Goal: Task Accomplishment & Management: Manage account settings

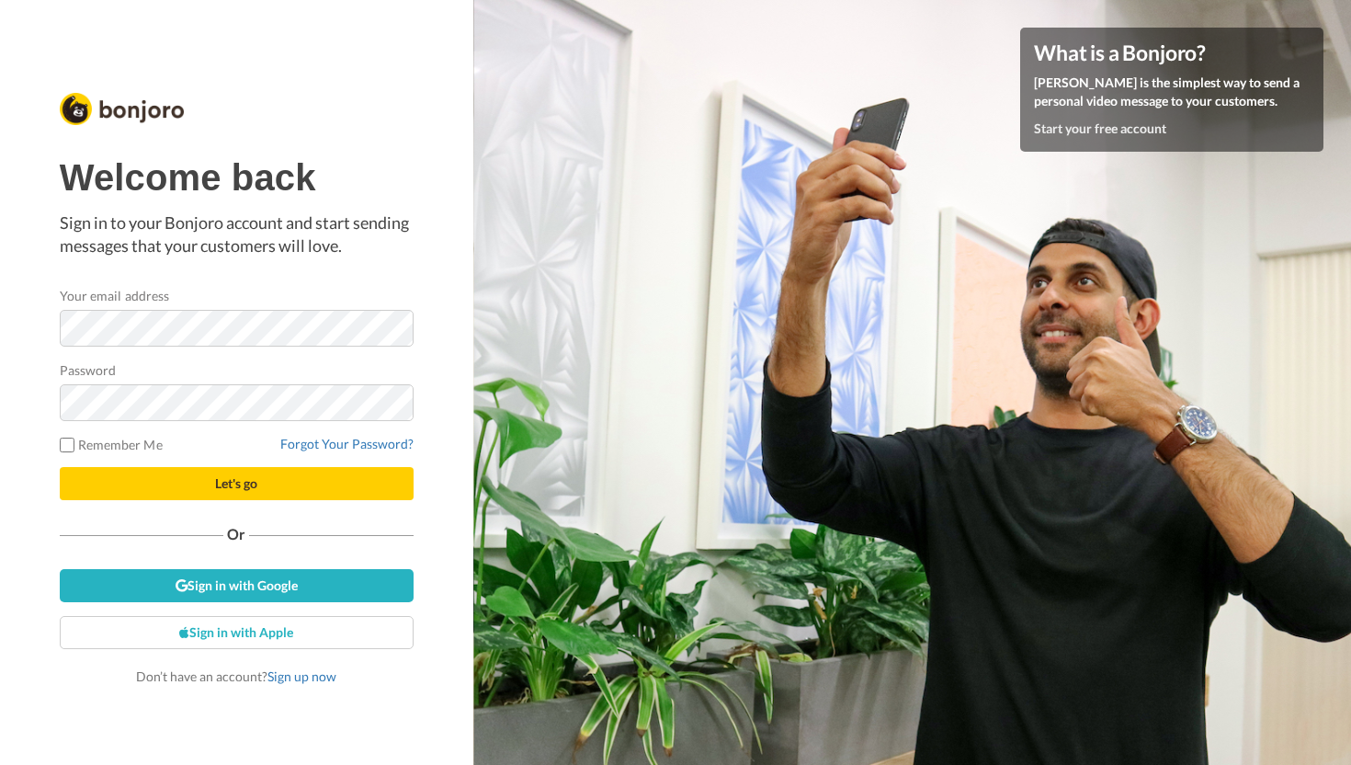
click at [263, 465] on form "Your email address Password Remember Me Forgot Your Password? Let's go" at bounding box center [237, 393] width 354 height 214
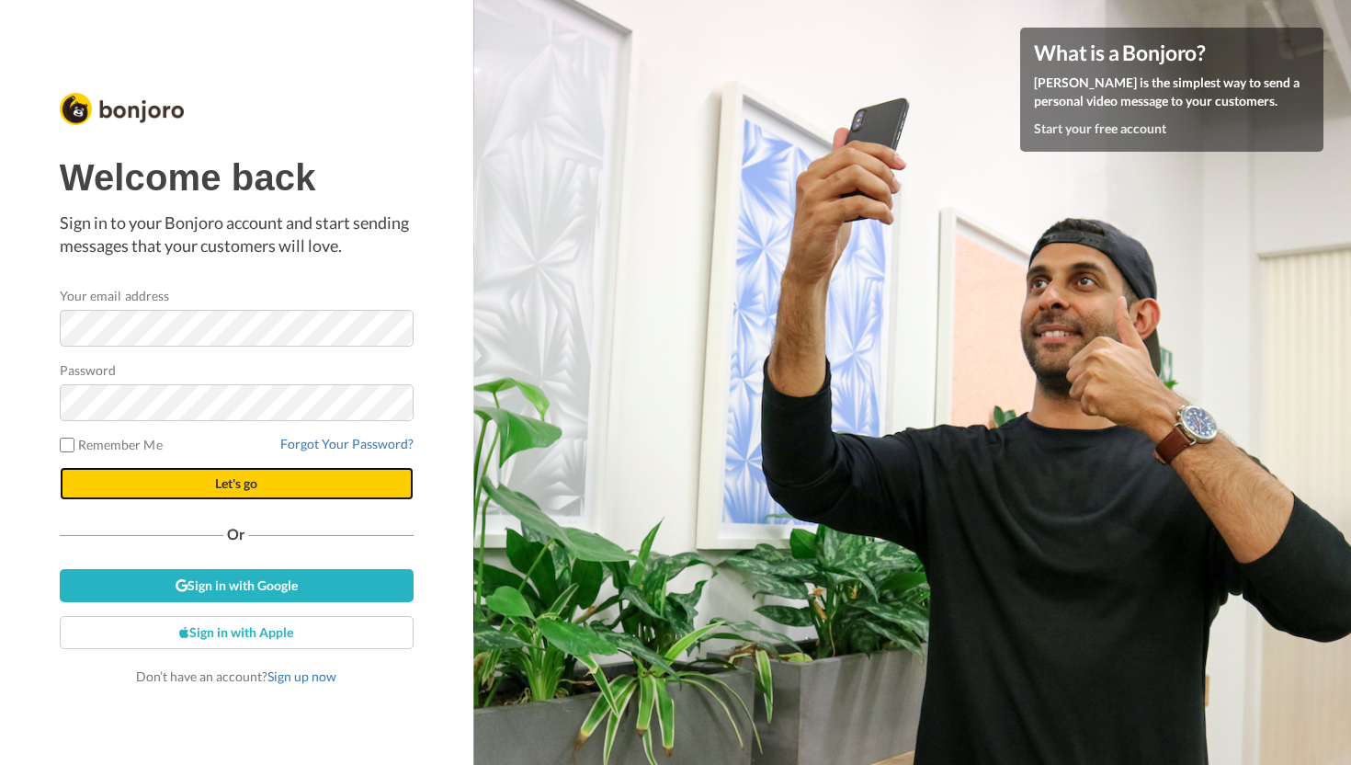
click at [259, 480] on button "Let's go" at bounding box center [237, 483] width 354 height 33
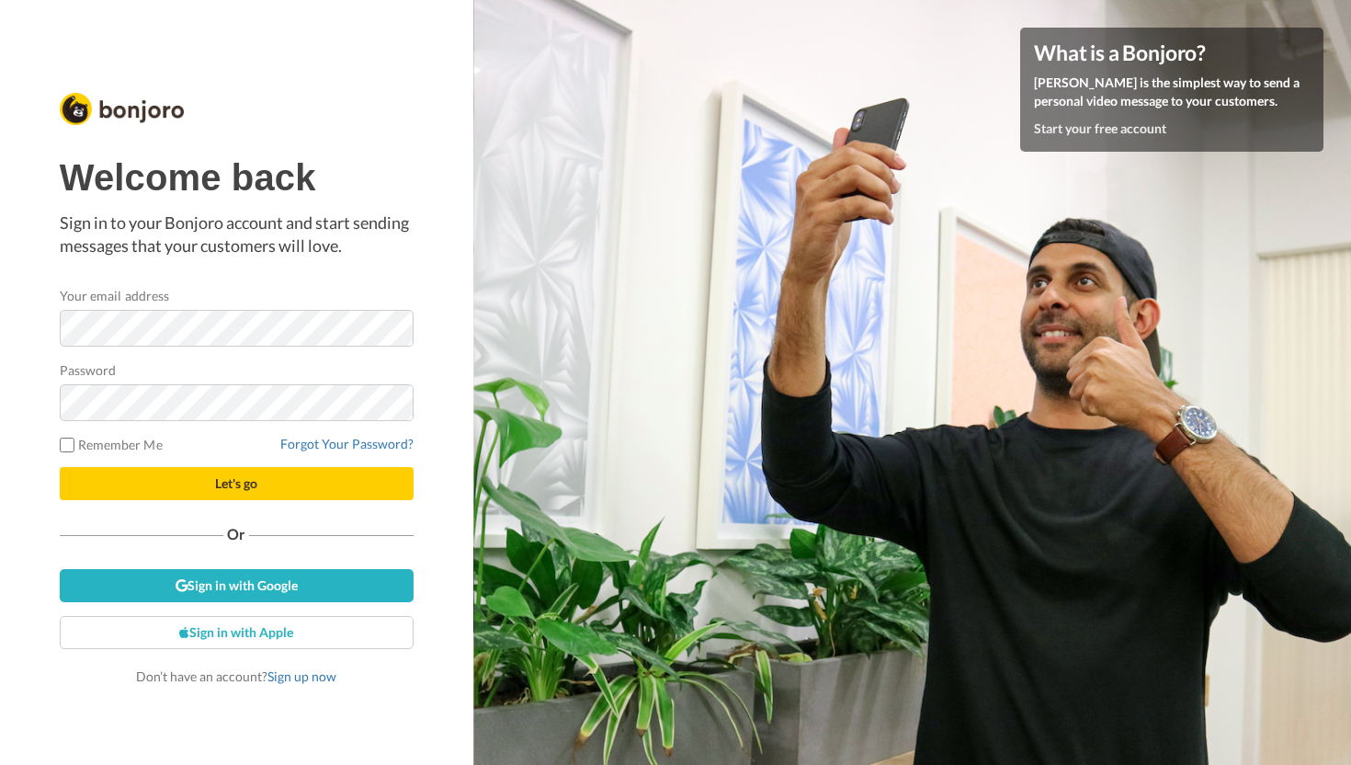
click at [281, 423] on form "Your email address Password Remember Me Forgot Your Password? Let's go" at bounding box center [237, 393] width 354 height 214
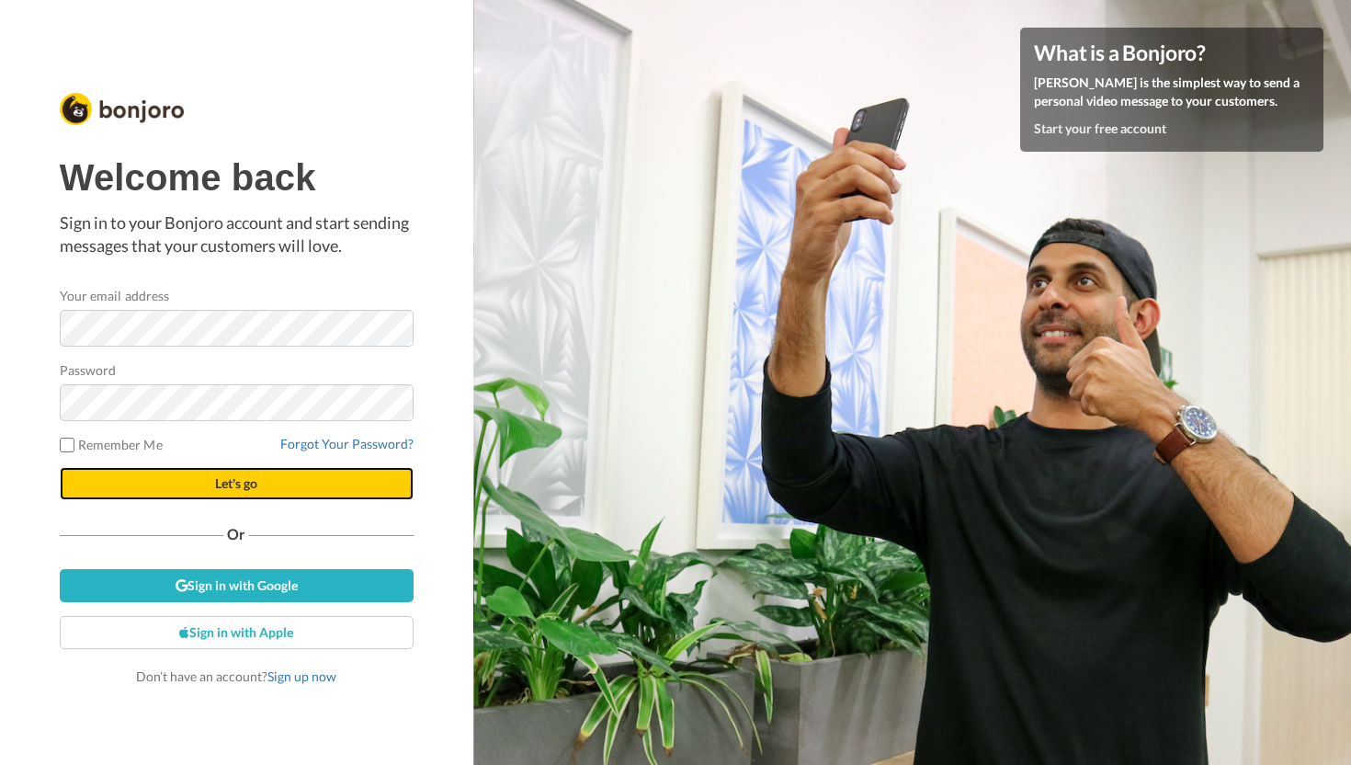
click at [346, 470] on button "Let's go" at bounding box center [237, 483] width 354 height 33
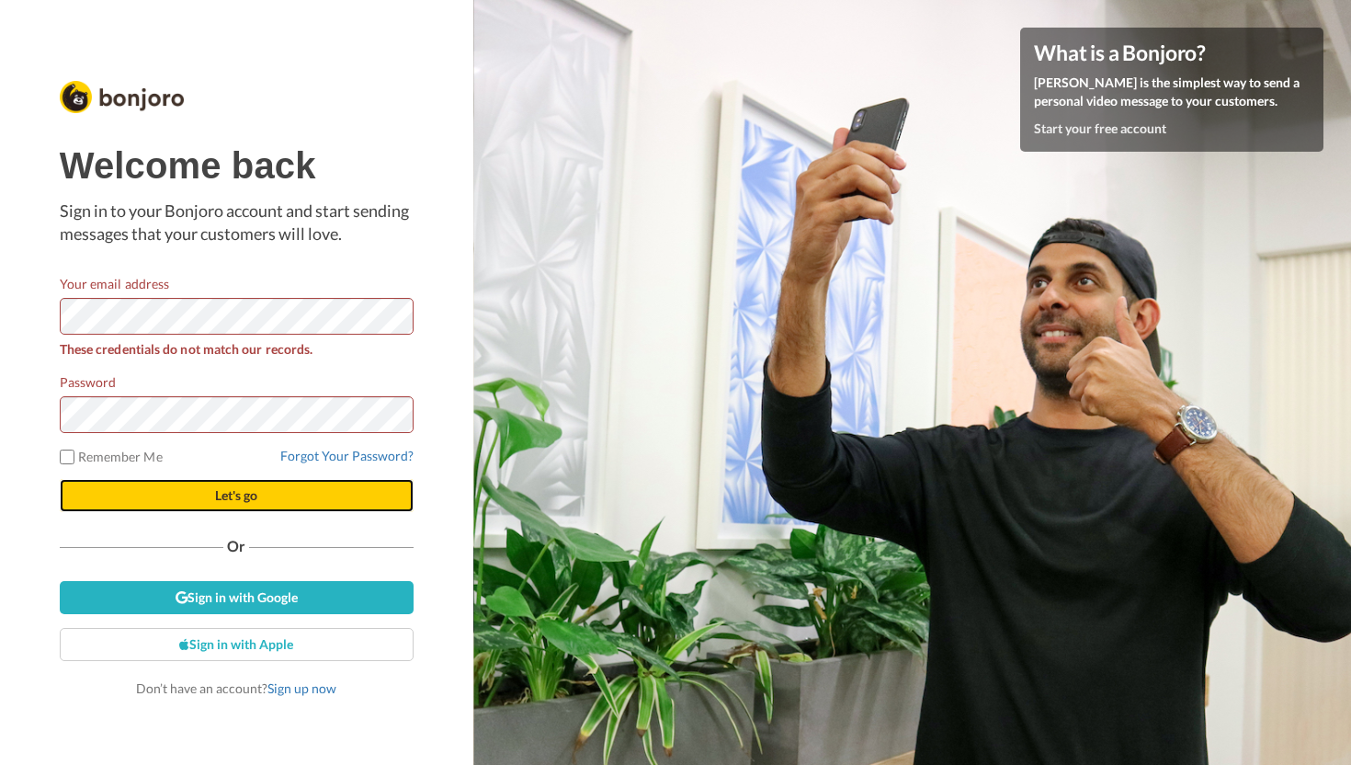
click at [249, 506] on button "Let's go" at bounding box center [237, 495] width 354 height 33
